Goal: Information Seeking & Learning: Learn about a topic

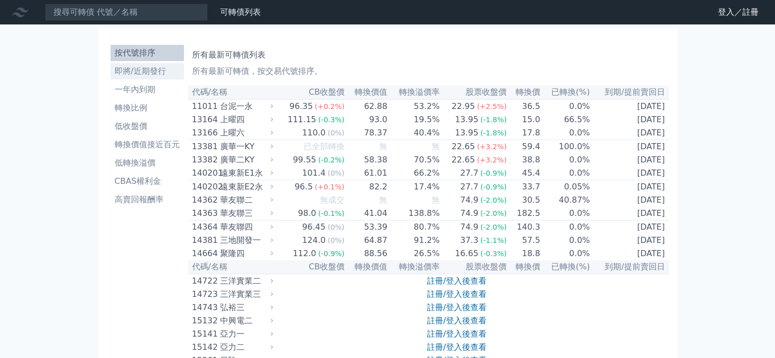
click at [162, 74] on li "即將/近期發行" at bounding box center [147, 71] width 73 height 12
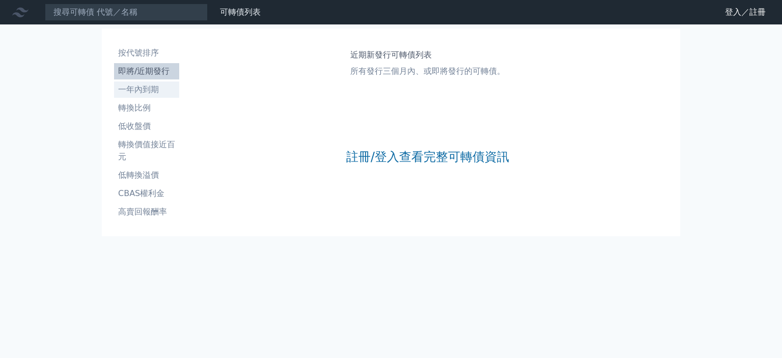
click at [153, 89] on li "一年內到期" at bounding box center [146, 90] width 65 height 12
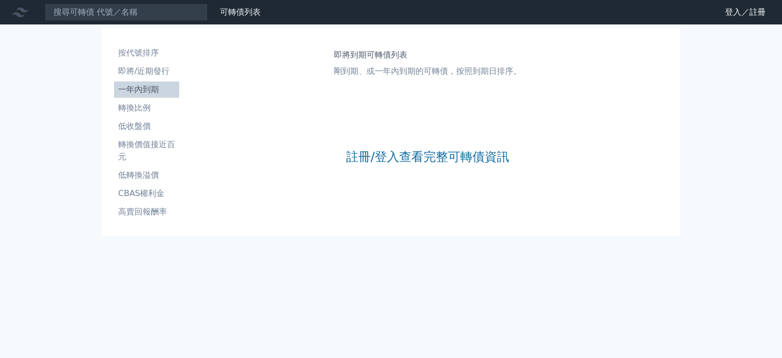
click at [722, 2] on nav "可轉債列表 財務數據 可轉債列表 財務數據 登入／註冊 登入／註冊" at bounding box center [391, 12] width 782 height 24
click at [734, 8] on link "登入／註冊" at bounding box center [745, 12] width 57 height 16
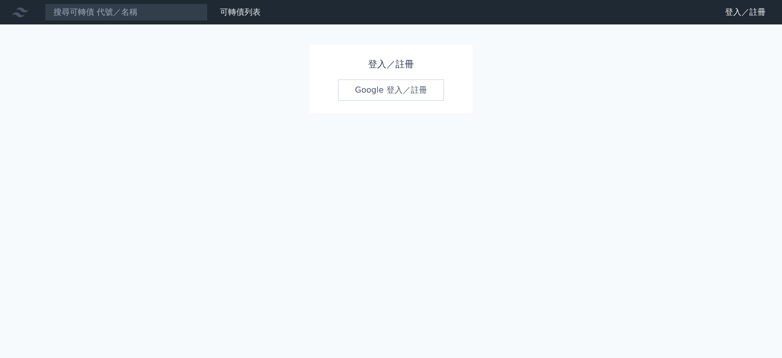
click at [373, 88] on link "Google 登入／註冊" at bounding box center [391, 89] width 106 height 21
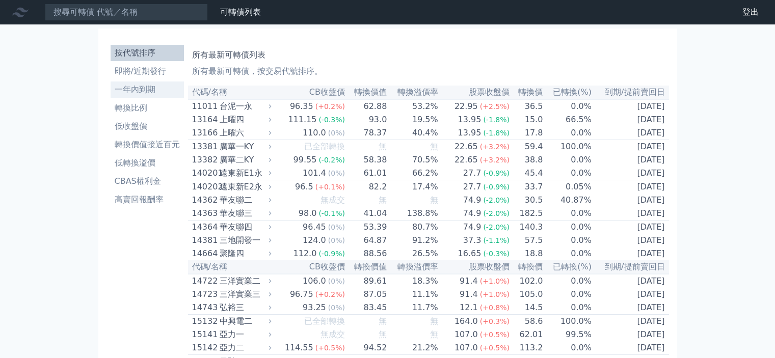
click at [156, 93] on li "一年內到期" at bounding box center [147, 90] width 73 height 12
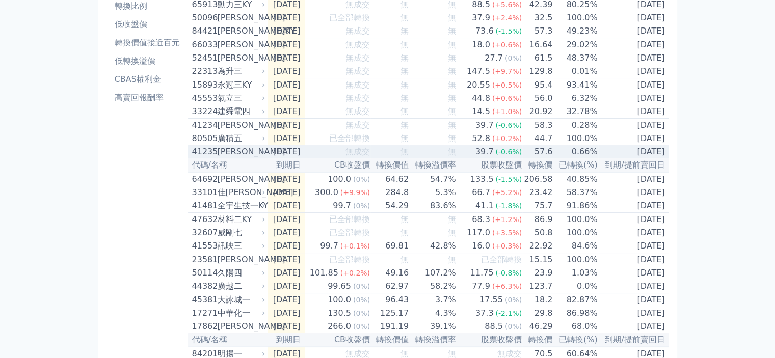
scroll to position [153, 0]
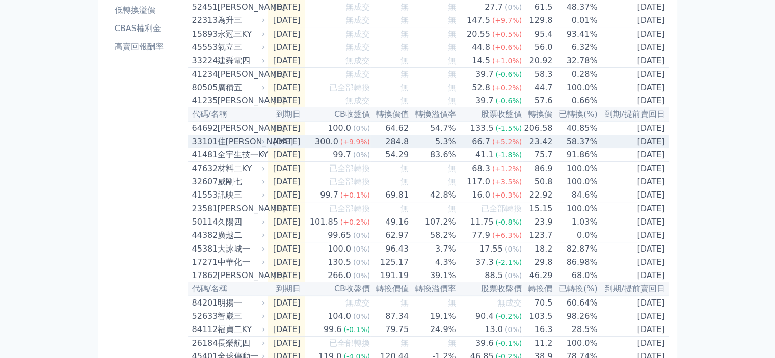
click at [231, 148] on div "佳[PERSON_NAME]" at bounding box center [240, 141] width 46 height 12
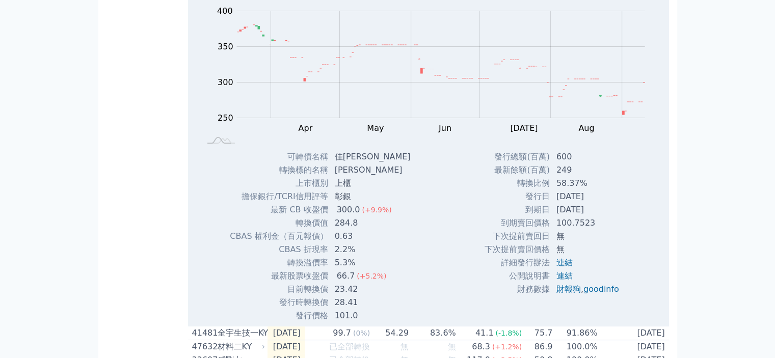
scroll to position [357, 0]
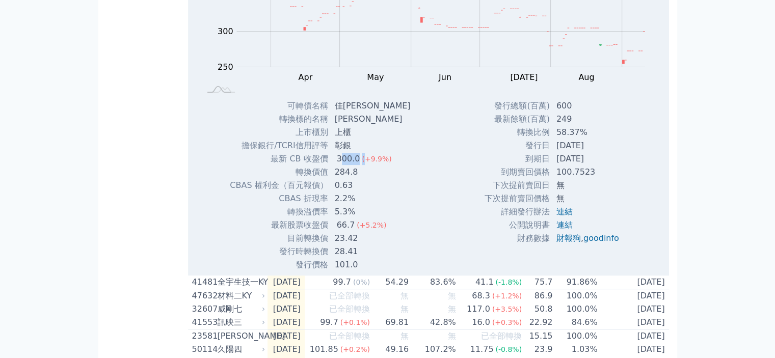
drag, startPoint x: 339, startPoint y: 172, endPoint x: 362, endPoint y: 171, distance: 22.4
click at [362, 166] on td "300.0 (+9.9%)" at bounding box center [373, 158] width 90 height 13
click at [354, 165] on div "300.0" at bounding box center [349, 159] width 28 height 12
drag, startPoint x: 354, startPoint y: 173, endPoint x: 336, endPoint y: 170, distance: 18.6
click at [336, 165] on div "300.0" at bounding box center [349, 159] width 28 height 12
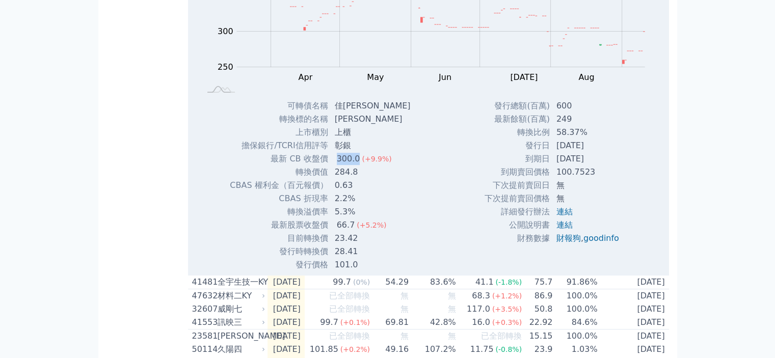
click at [336, 165] on div "300.0" at bounding box center [349, 159] width 28 height 12
drag, startPoint x: 336, startPoint y: 170, endPoint x: 354, endPoint y: 178, distance: 20.5
click at [354, 165] on div "300.0" at bounding box center [349, 159] width 28 height 12
click at [352, 192] on td "0.63" at bounding box center [373, 185] width 90 height 13
drag, startPoint x: 359, startPoint y: 190, endPoint x: 327, endPoint y: 189, distance: 32.1
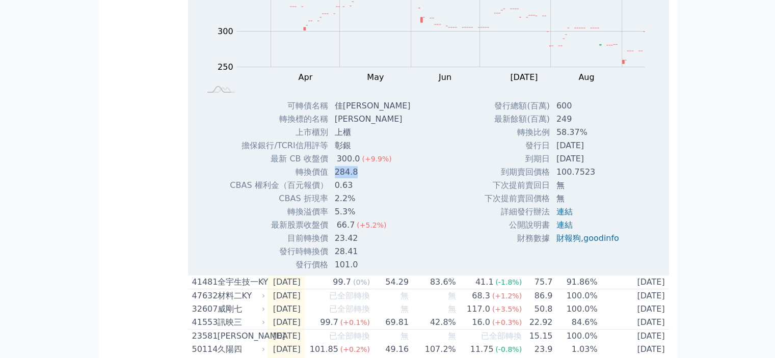
click at [327, 179] on tr "轉換價值 284.8" at bounding box center [323, 172] width 189 height 13
click at [327, 179] on td "轉換價值" at bounding box center [278, 172] width 99 height 13
drag, startPoint x: 328, startPoint y: 199, endPoint x: 350, endPoint y: 203, distance: 21.8
click at [350, 192] on td "0.63" at bounding box center [373, 185] width 90 height 13
click at [344, 218] on td "5.3%" at bounding box center [373, 211] width 90 height 13
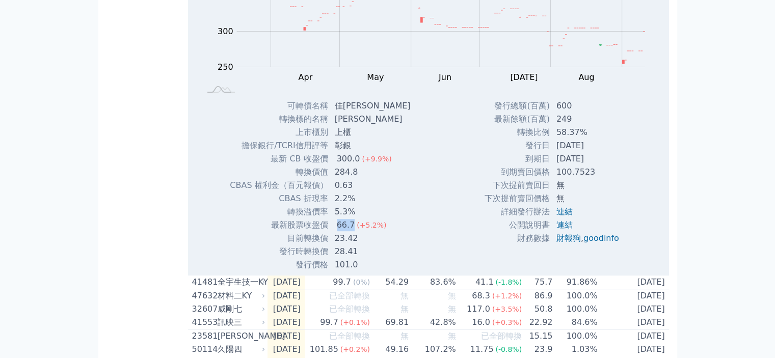
drag, startPoint x: 336, startPoint y: 241, endPoint x: 350, endPoint y: 243, distance: 13.8
click at [350, 231] on div "66.7" at bounding box center [346, 225] width 22 height 12
drag, startPoint x: 333, startPoint y: 254, endPoint x: 354, endPoint y: 257, distance: 21.5
click at [354, 245] on td "23.42" at bounding box center [373, 238] width 90 height 13
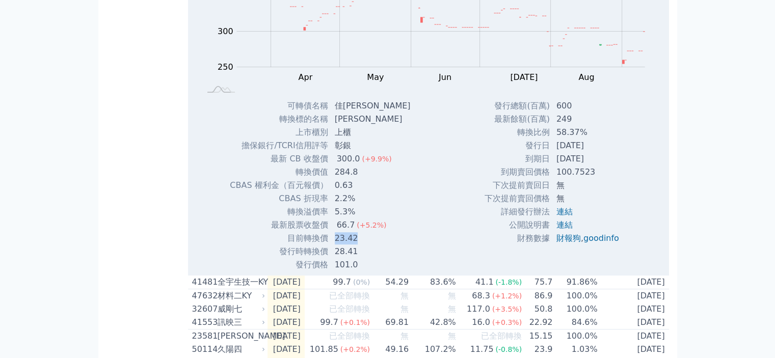
click at [354, 245] on td "23.42" at bounding box center [373, 238] width 90 height 13
drag, startPoint x: 359, startPoint y: 269, endPoint x: 335, endPoint y: 266, distance: 24.1
click at [335, 258] on td "28.41" at bounding box center [373, 251] width 90 height 13
drag, startPoint x: 335, startPoint y: 266, endPoint x: 355, endPoint y: 268, distance: 20.5
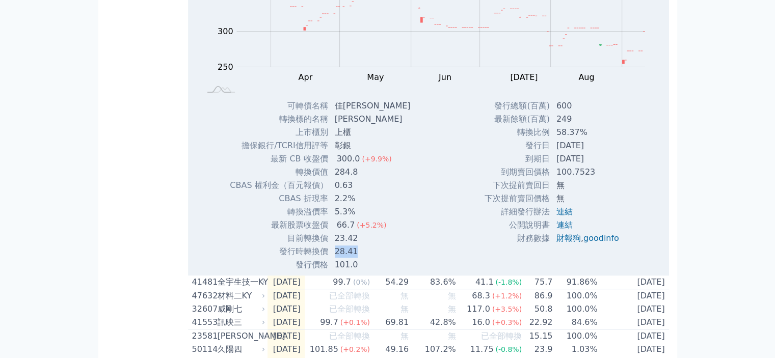
click at [355, 258] on td "28.41" at bounding box center [373, 251] width 90 height 13
drag, startPoint x: 335, startPoint y: 241, endPoint x: 350, endPoint y: 244, distance: 16.1
click at [350, 231] on div "66.7" at bounding box center [346, 225] width 22 height 12
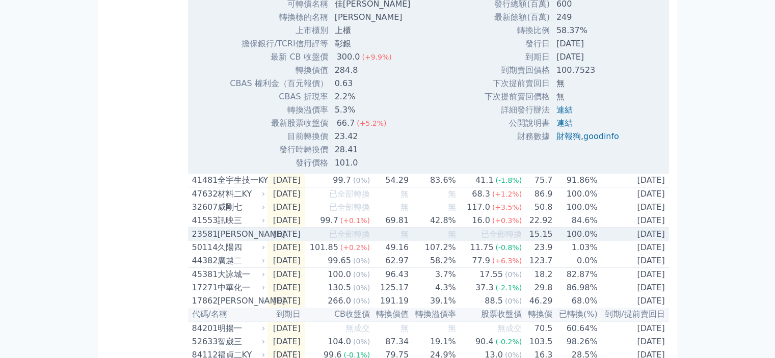
scroll to position [255, 0]
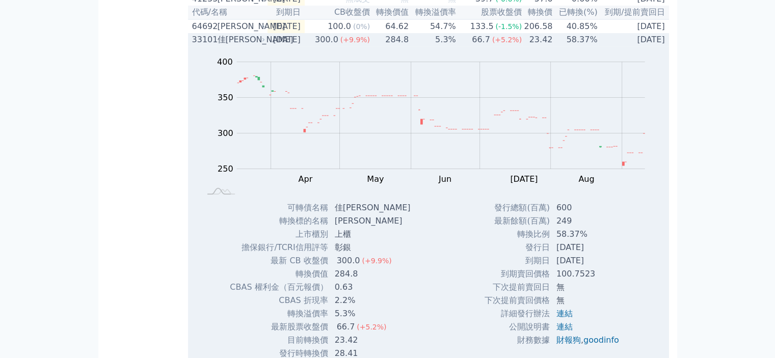
click at [232, 46] on div "佳[PERSON_NAME]" at bounding box center [240, 40] width 46 height 12
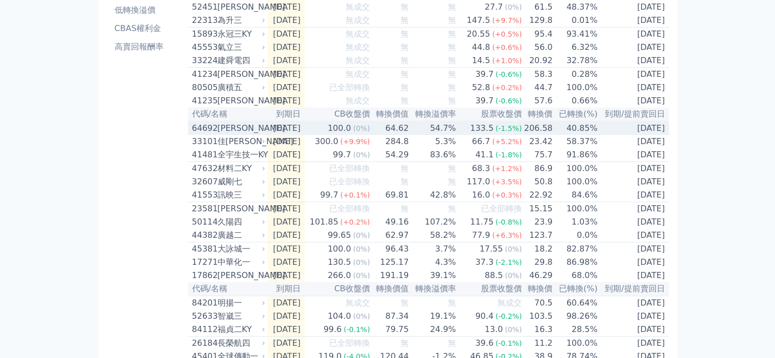
scroll to position [102, 0]
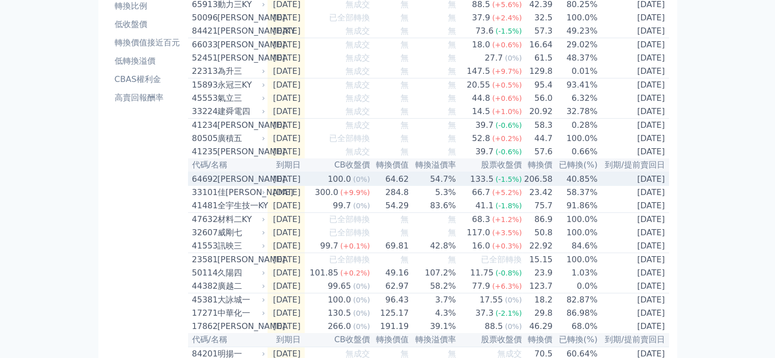
click at [234, 185] on div "[PERSON_NAME]" at bounding box center [240, 179] width 46 height 12
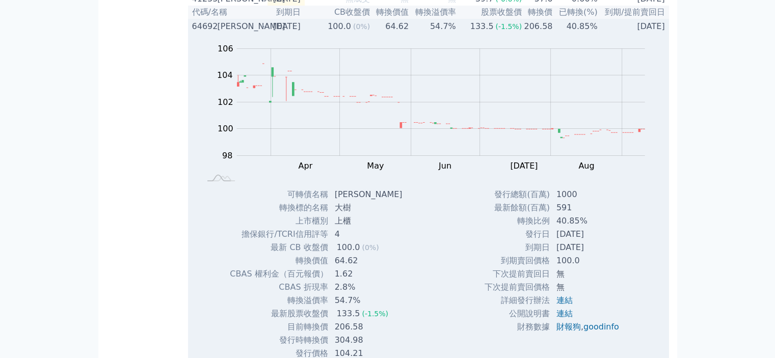
scroll to position [306, 0]
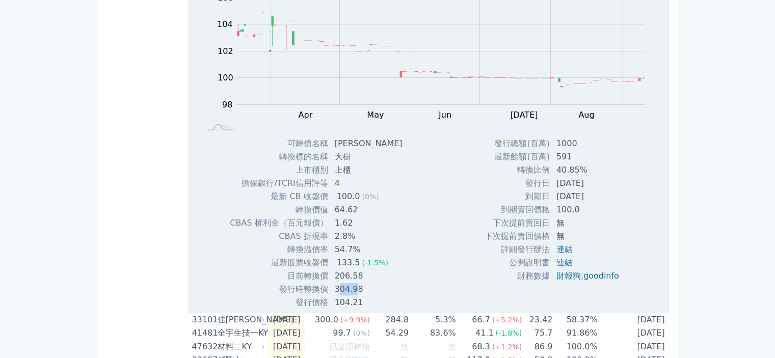
drag, startPoint x: 337, startPoint y: 303, endPoint x: 357, endPoint y: 307, distance: 20.3
click at [357, 296] on td "304.98" at bounding box center [369, 289] width 82 height 13
click at [355, 296] on td "304.98" at bounding box center [369, 289] width 82 height 13
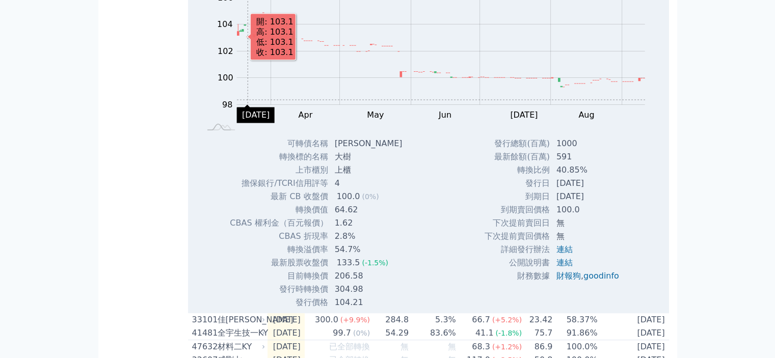
scroll to position [102, 0]
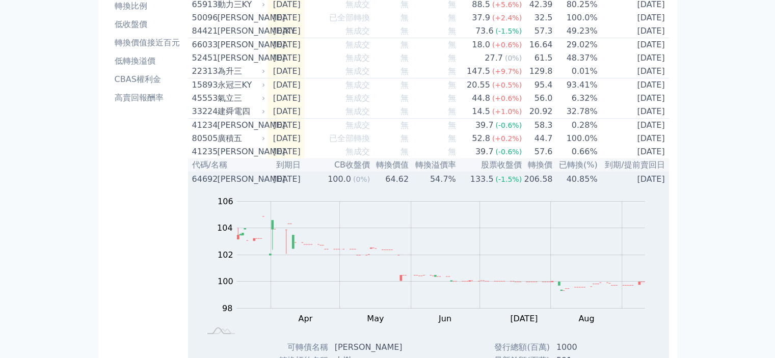
click at [247, 185] on div "[PERSON_NAME]" at bounding box center [240, 179] width 46 height 12
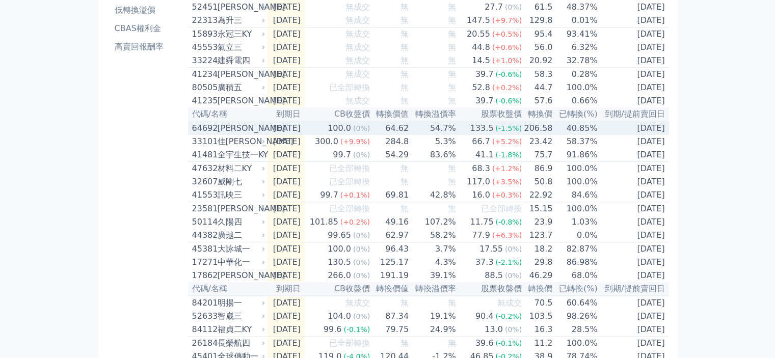
scroll to position [204, 0]
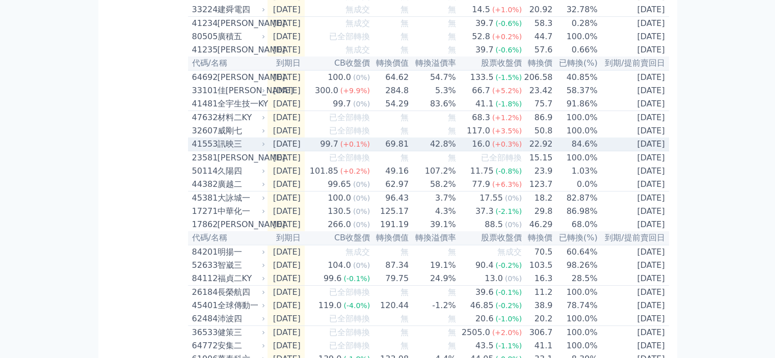
click at [230, 150] on div "訊映三" at bounding box center [240, 144] width 46 height 12
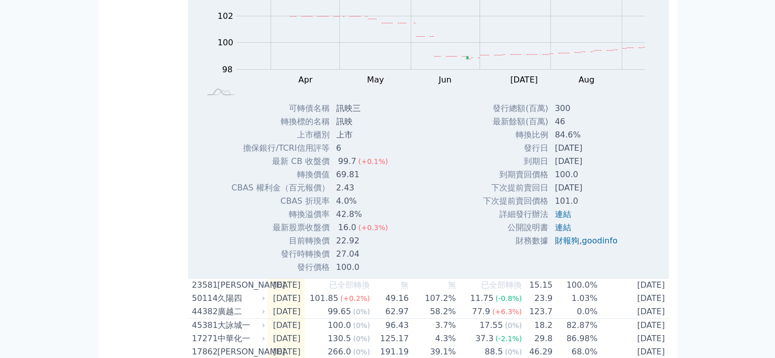
scroll to position [357, 0]
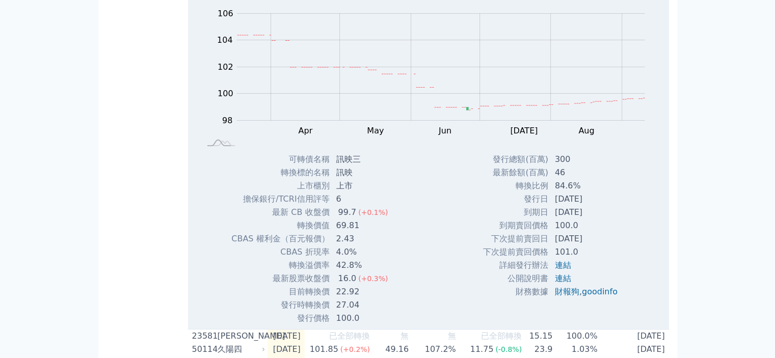
scroll to position [255, 0]
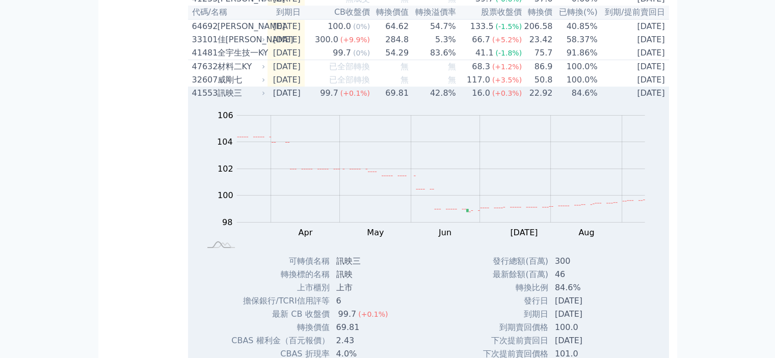
click at [305, 100] on td "[DATE]" at bounding box center [285, 93] width 37 height 13
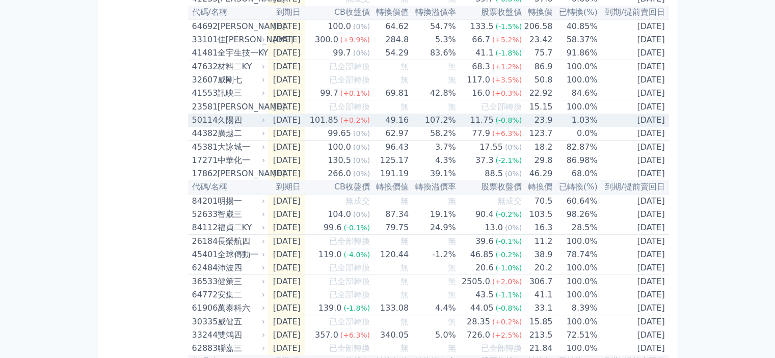
click at [226, 126] on div "久陽四" at bounding box center [240, 120] width 46 height 12
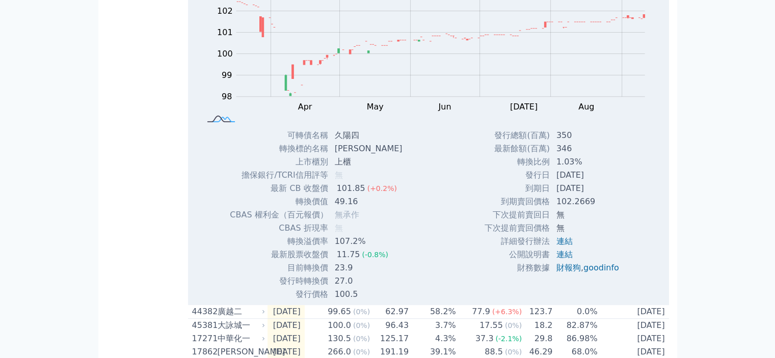
scroll to position [357, 0]
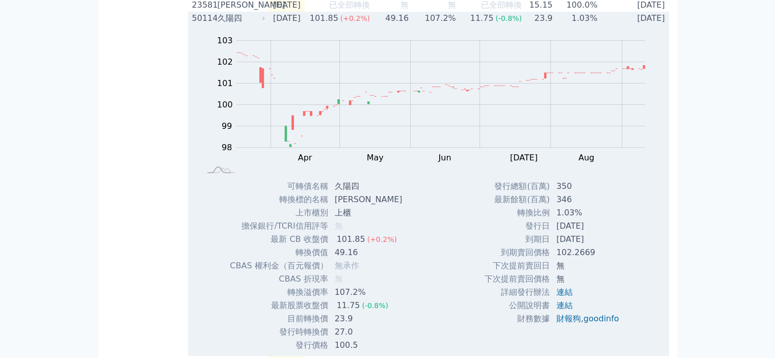
click at [222, 24] on div "久陽四" at bounding box center [240, 18] width 46 height 12
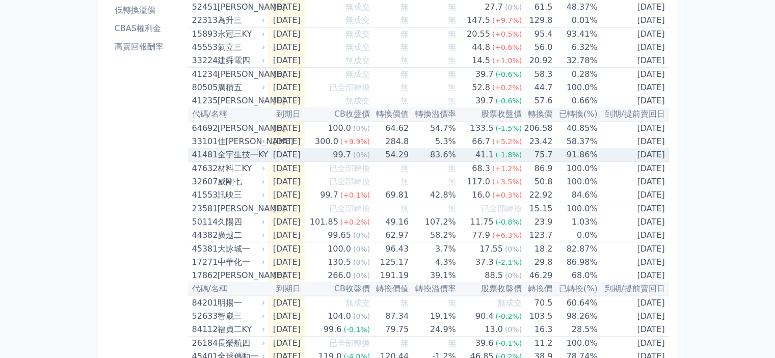
scroll to position [204, 0]
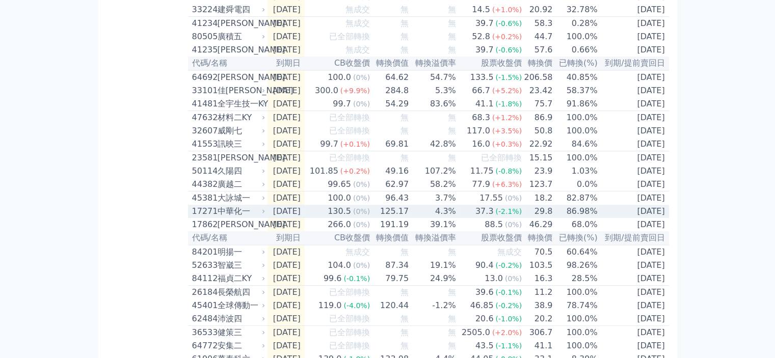
click at [236, 217] on div "中華化一" at bounding box center [240, 211] width 46 height 12
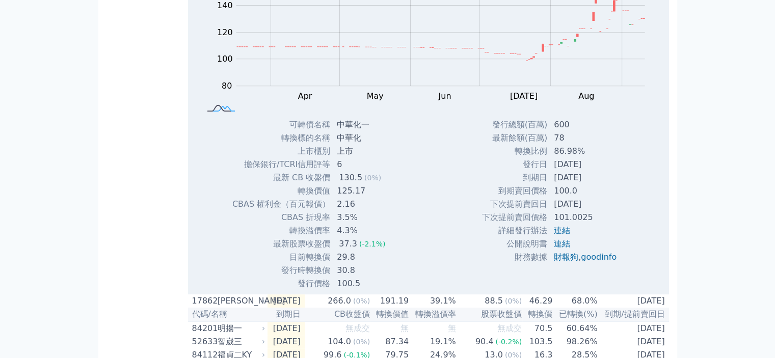
scroll to position [357, 0]
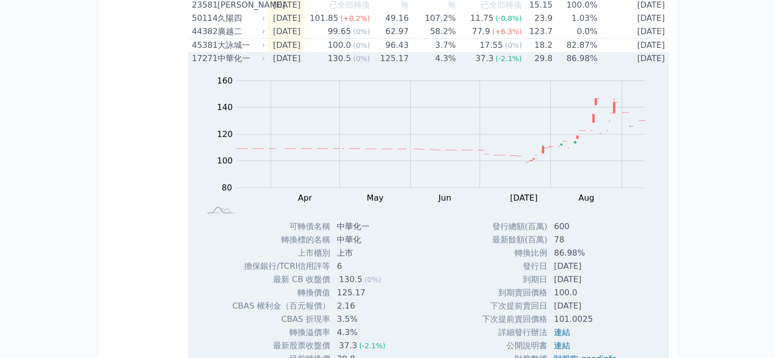
click at [213, 65] on div "17271" at bounding box center [203, 58] width 23 height 12
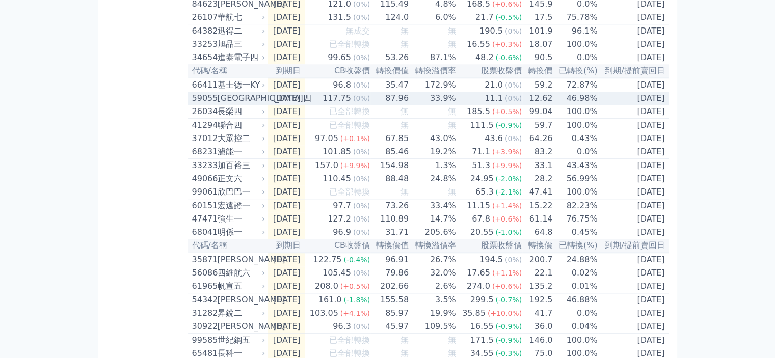
scroll to position [1171, 0]
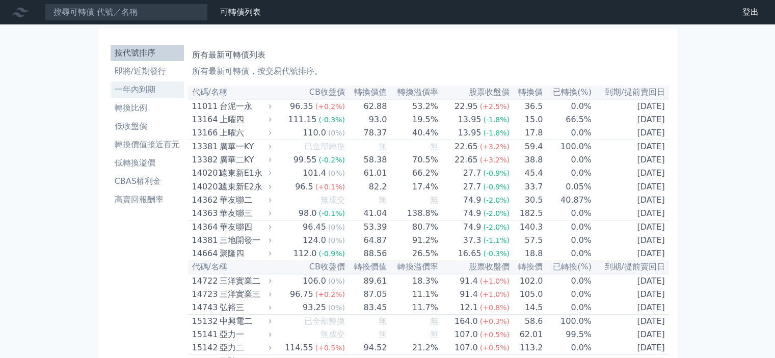
click at [118, 88] on li "一年內到期" at bounding box center [147, 90] width 73 height 12
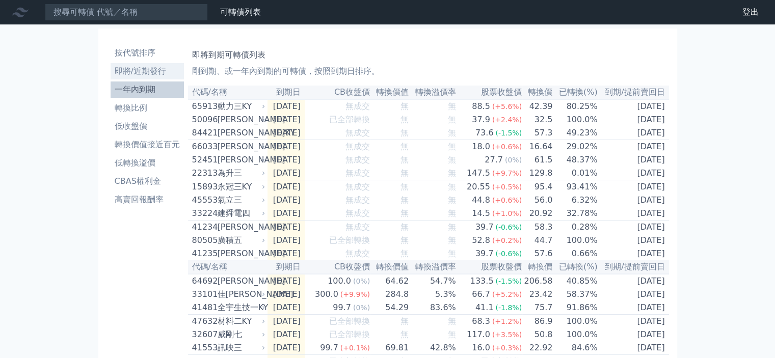
click at [157, 70] on li "即將/近期發行" at bounding box center [147, 71] width 73 height 12
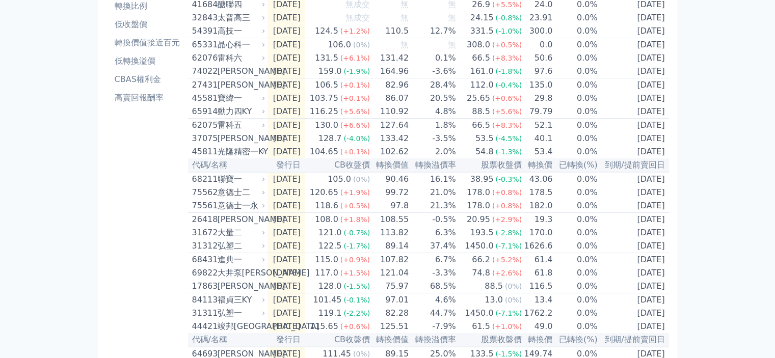
scroll to position [51, 0]
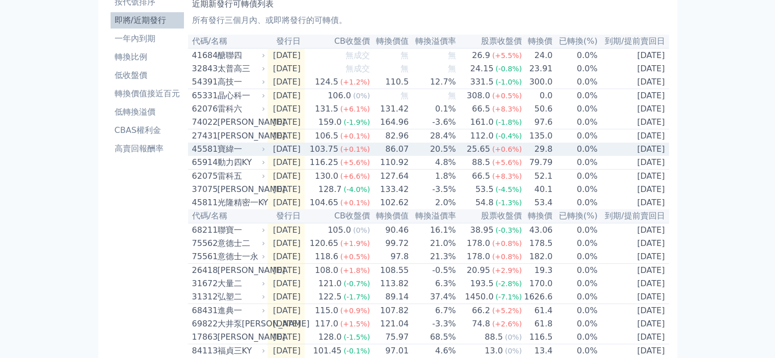
click at [234, 154] on div "寶緯一" at bounding box center [240, 149] width 46 height 12
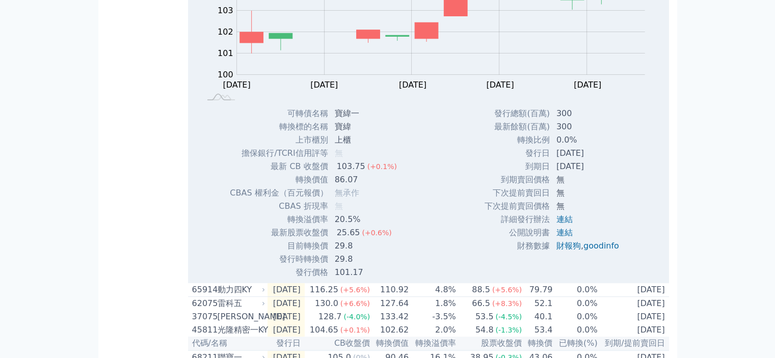
scroll to position [153, 0]
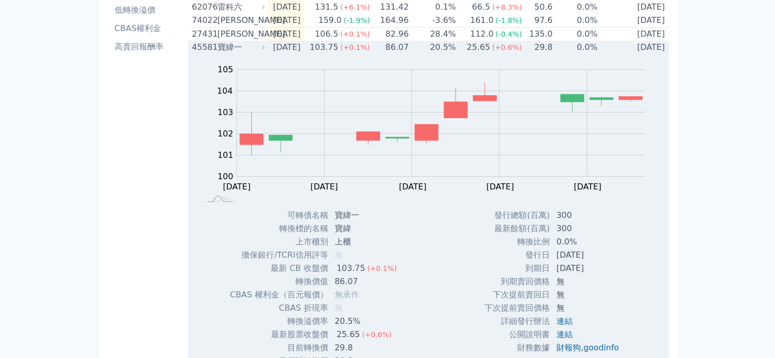
click at [214, 49] on div "45581" at bounding box center [203, 47] width 23 height 12
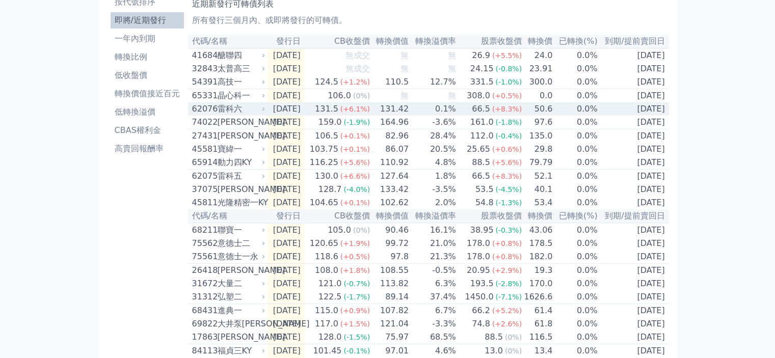
scroll to position [102, 0]
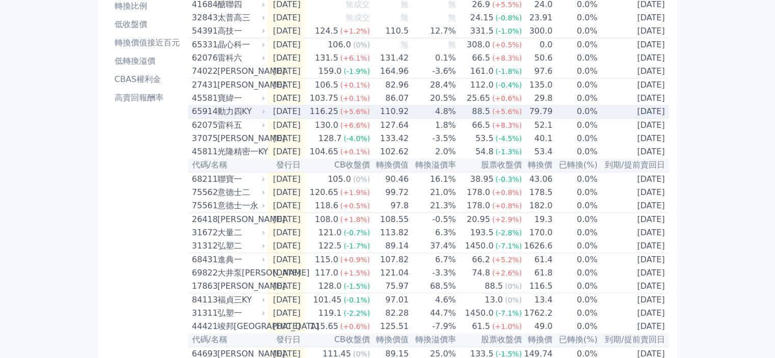
click at [222, 118] on div "動力四KY" at bounding box center [240, 111] width 46 height 12
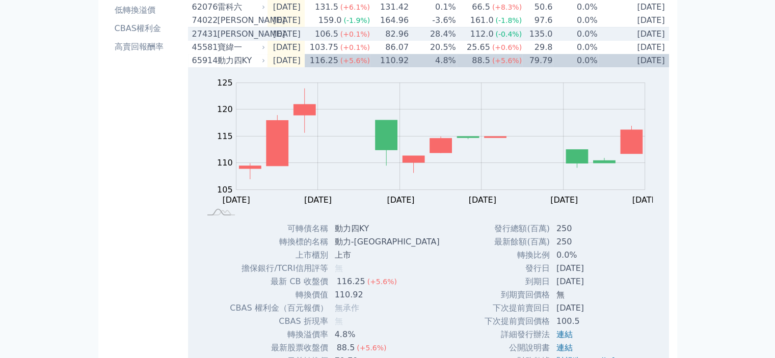
scroll to position [51, 0]
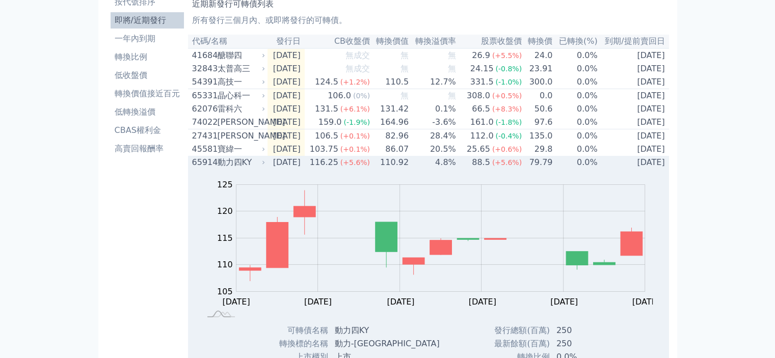
click at [217, 169] on div "動力四KY" at bounding box center [240, 162] width 46 height 12
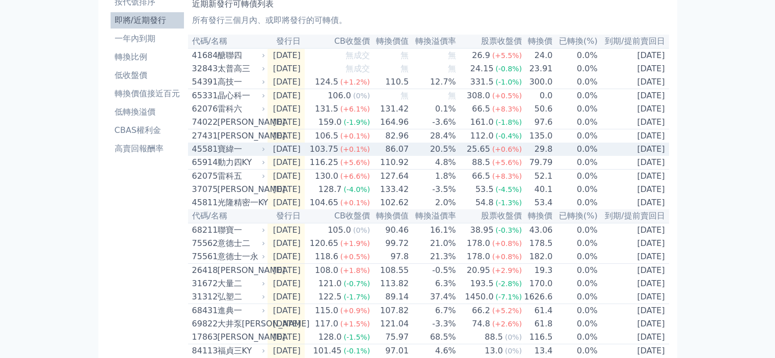
click at [227, 154] on div "寶緯一" at bounding box center [240, 149] width 46 height 12
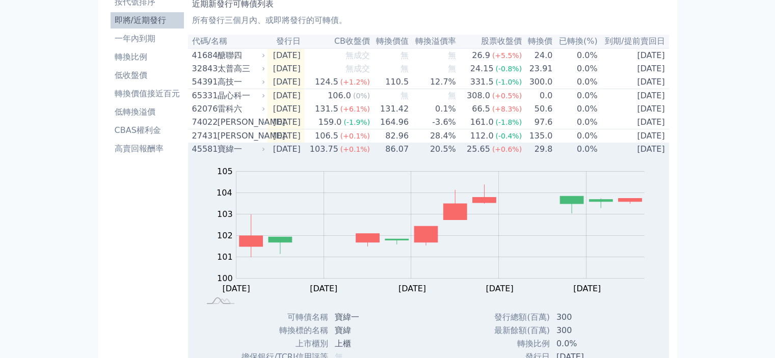
click at [225, 155] on div "寶緯一" at bounding box center [240, 149] width 46 height 12
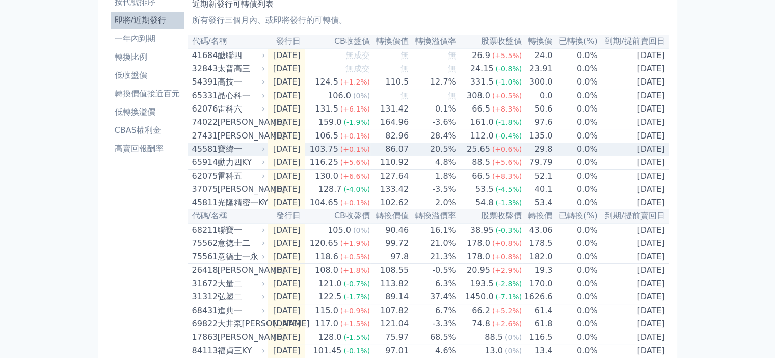
click at [225, 155] on div "寶緯一" at bounding box center [240, 149] width 46 height 12
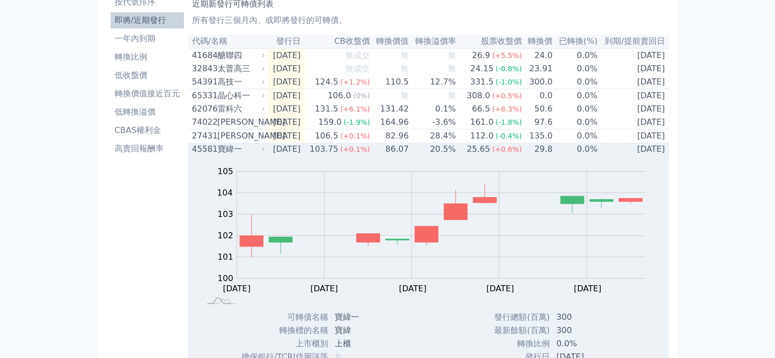
click at [225, 155] on div "寶緯一" at bounding box center [240, 149] width 46 height 12
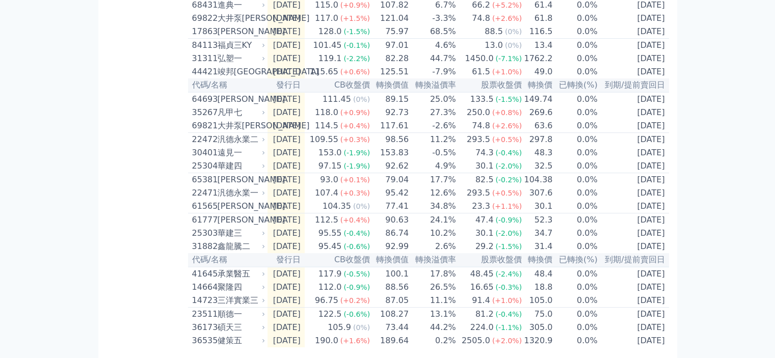
scroll to position [407, 0]
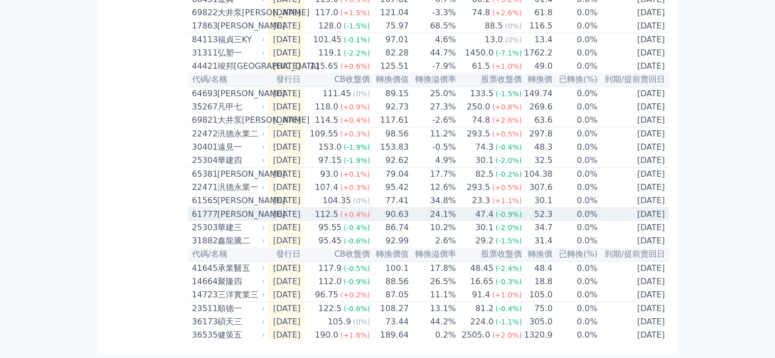
click at [202, 208] on div "61777" at bounding box center [203, 214] width 23 height 12
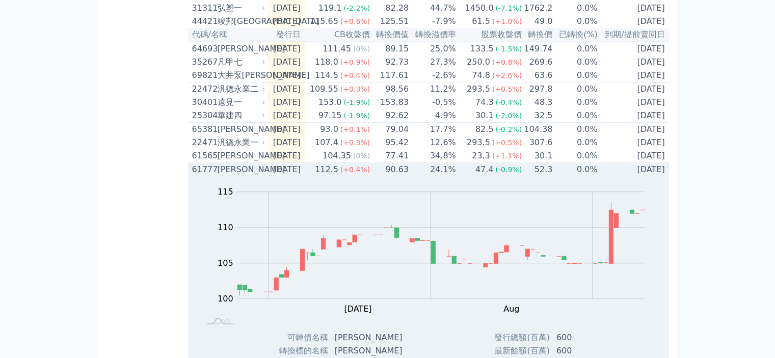
click at [202, 176] on div "61777" at bounding box center [203, 169] width 23 height 12
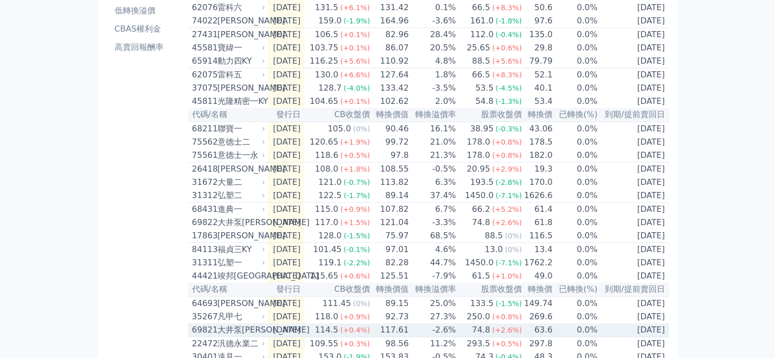
scroll to position [0, 0]
